Goal: Find specific page/section: Find specific page/section

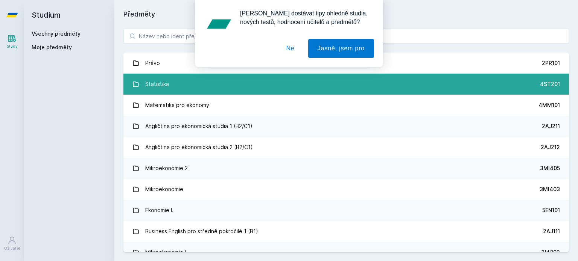
click at [175, 79] on link "Statistika 4ST201" at bounding box center [345, 84] width 445 height 21
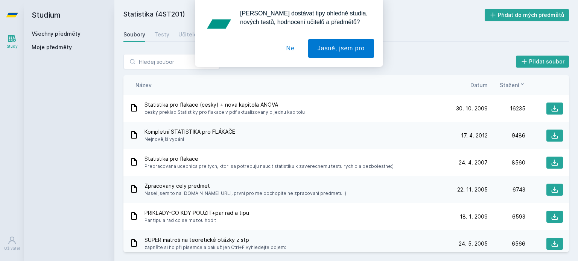
click at [292, 50] on button "Ne" at bounding box center [290, 48] width 27 height 19
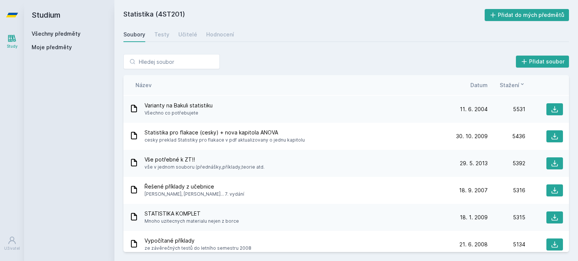
scroll to position [196, 0]
click at [478, 84] on span "Datum" at bounding box center [478, 85] width 17 height 8
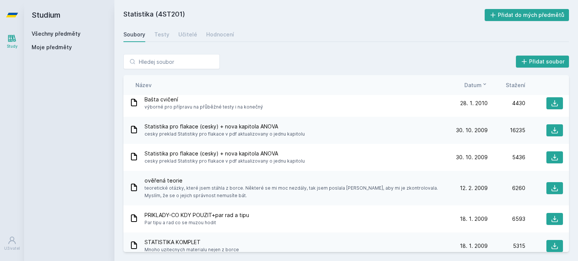
scroll to position [0, 0]
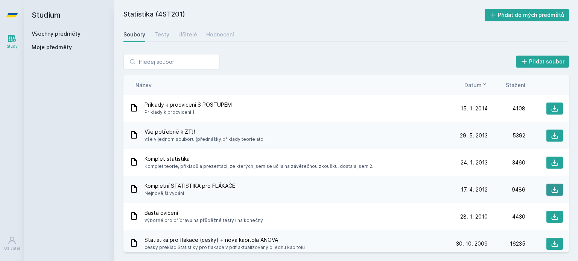
click at [553, 193] on icon at bounding box center [555, 190] width 8 height 8
click at [551, 165] on icon at bounding box center [555, 163] width 8 height 8
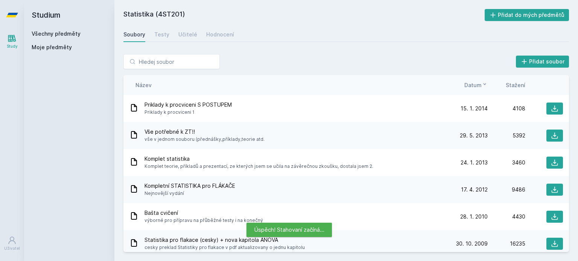
click at [389, 27] on div "Soubory Testy Učitelé Hodnocení" at bounding box center [345, 34] width 445 height 15
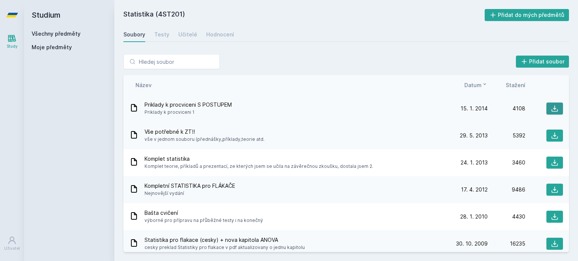
click at [551, 108] on icon at bounding box center [555, 109] width 8 height 8
